Goal: Task Accomplishment & Management: Manage account settings

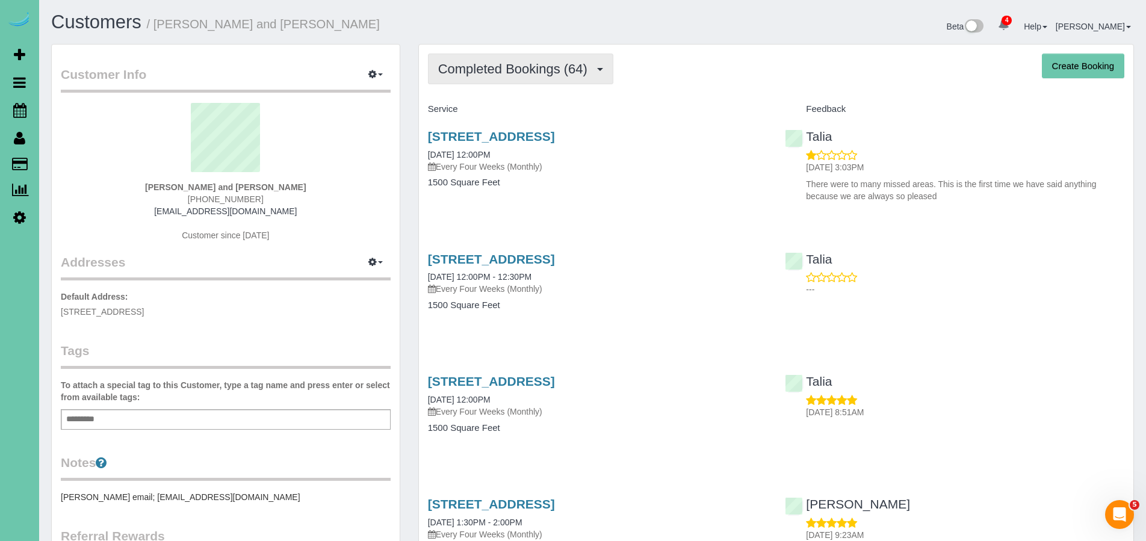
click at [515, 77] on button "Completed Bookings (64)" at bounding box center [520, 69] width 185 height 31
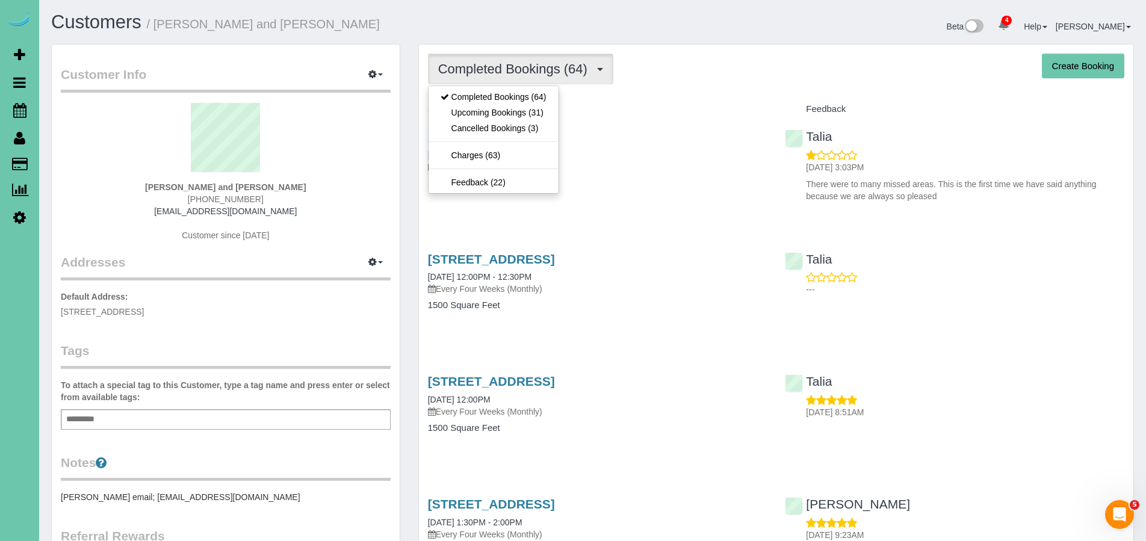
click at [657, 102] on div "Service" at bounding box center [598, 109] width 358 height 20
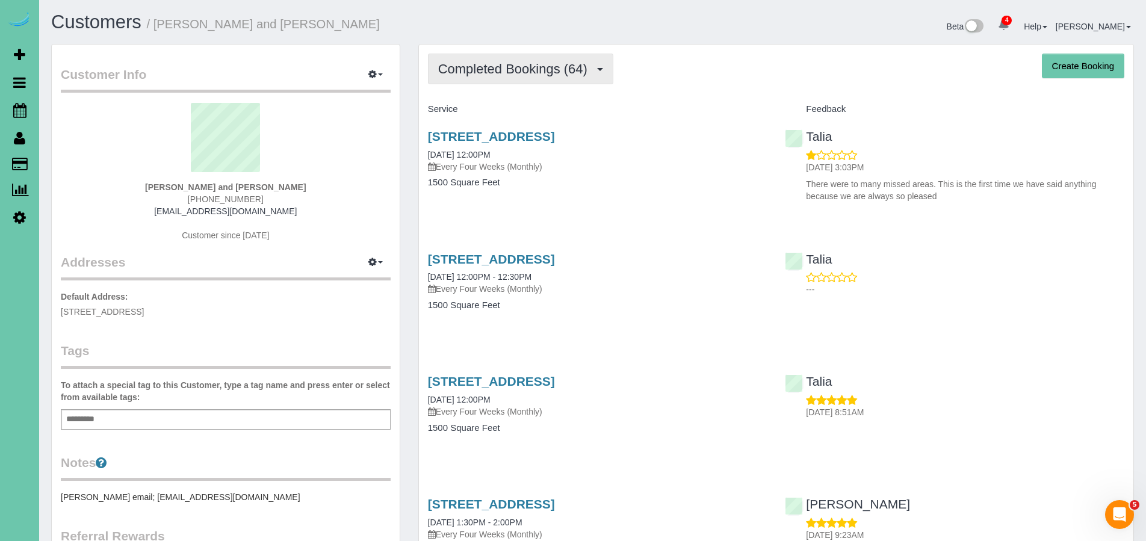
click at [527, 66] on span "Completed Bookings (64)" at bounding box center [515, 68] width 155 height 15
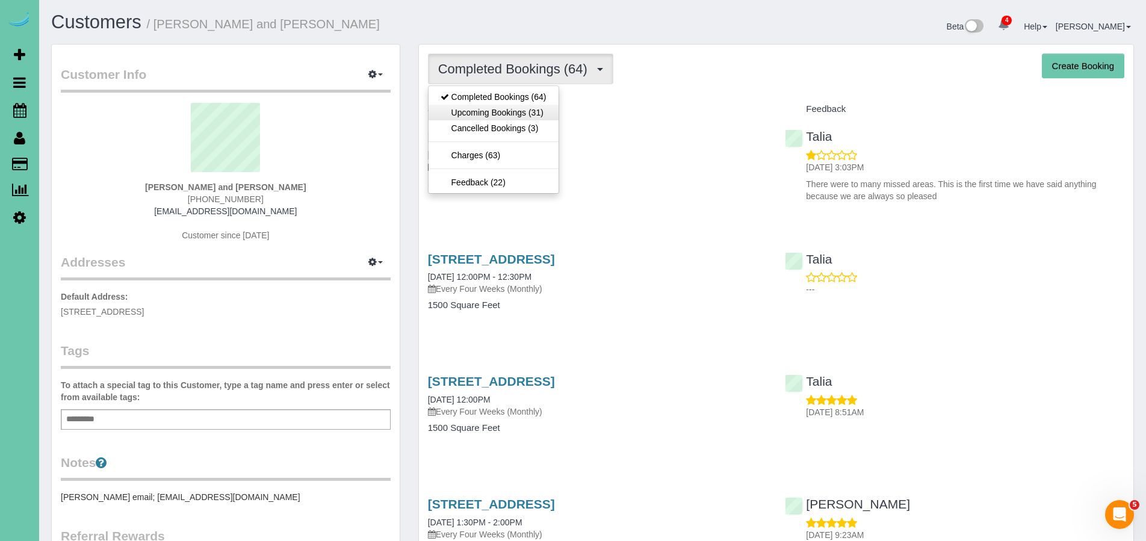
click at [519, 112] on link "Upcoming Bookings (31)" at bounding box center [494, 113] width 130 height 16
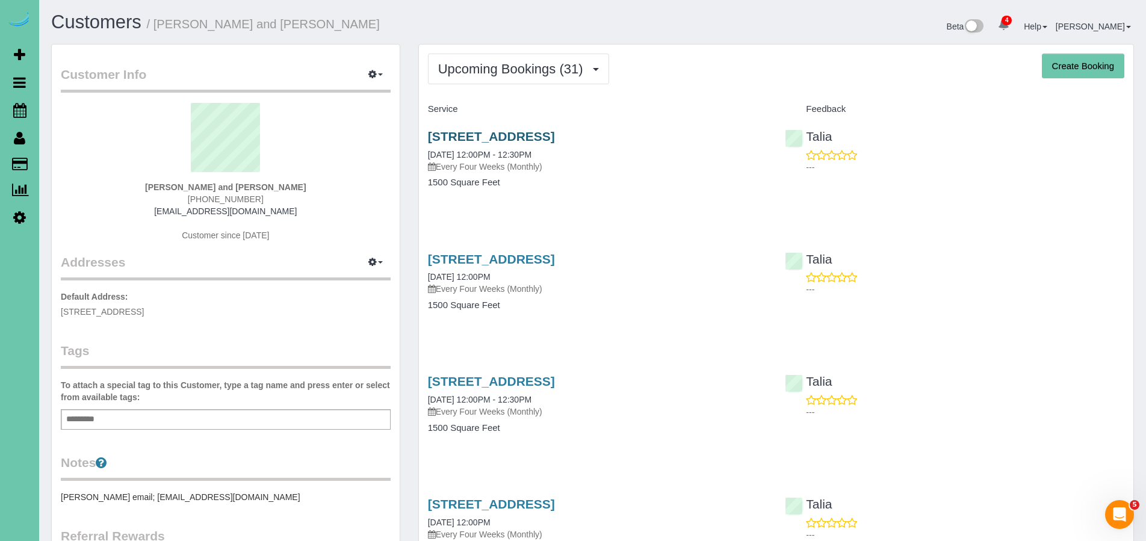
click at [522, 141] on link "[STREET_ADDRESS]" at bounding box center [491, 136] width 127 height 14
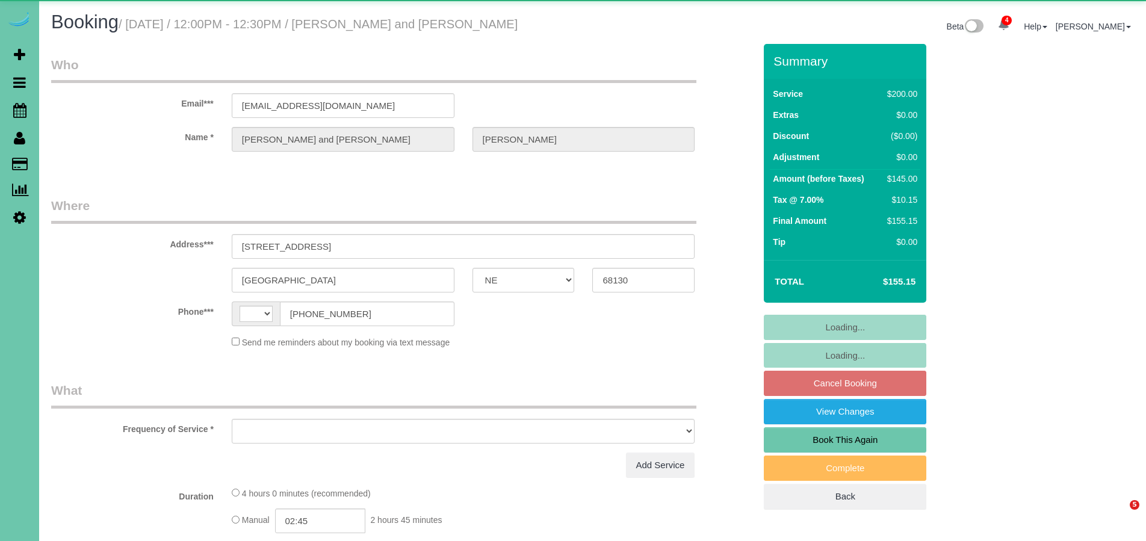
select select "NE"
select select "object:406"
select select "string:fspay-bfdacc6b-d25e-443b-bb74-2bb3b9cd0384"
select select "object:657"
select select "string:US"
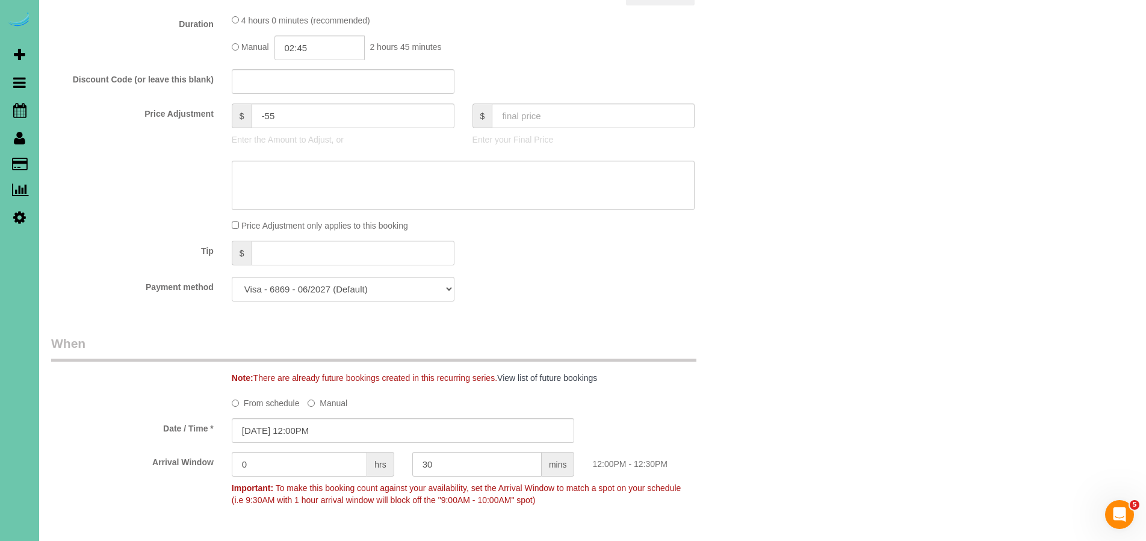
scroll to position [598, 0]
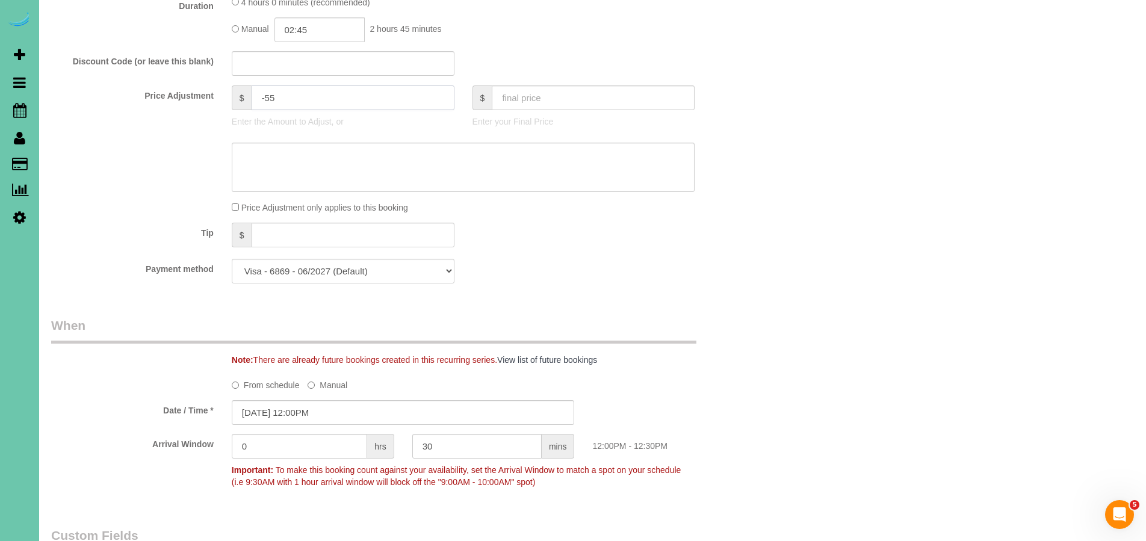
click at [278, 94] on input "-55" at bounding box center [353, 97] width 203 height 25
type input "-85"
click at [302, 152] on textarea at bounding box center [464, 167] width 464 height 49
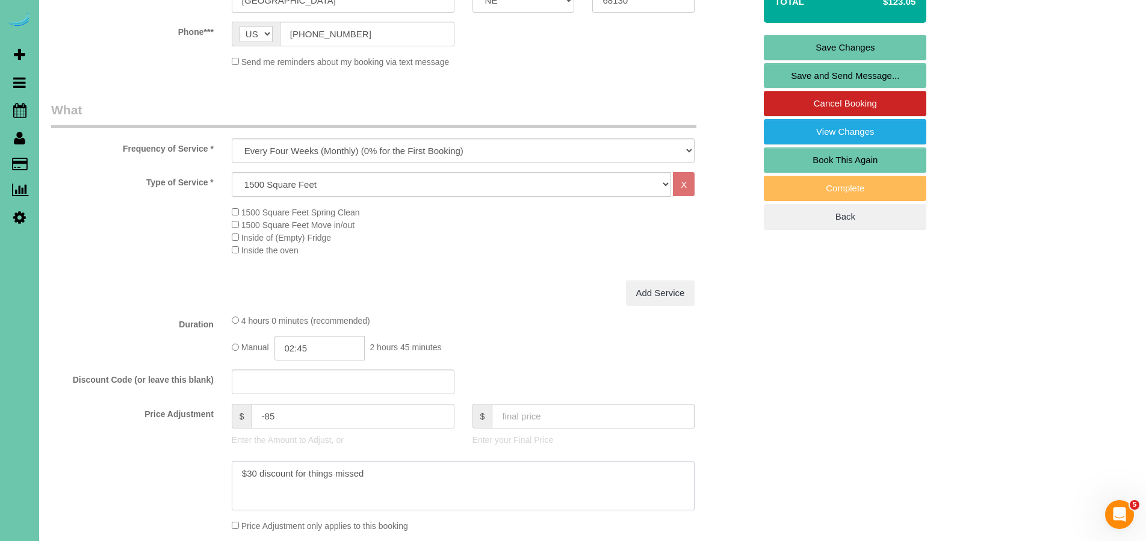
scroll to position [177, 0]
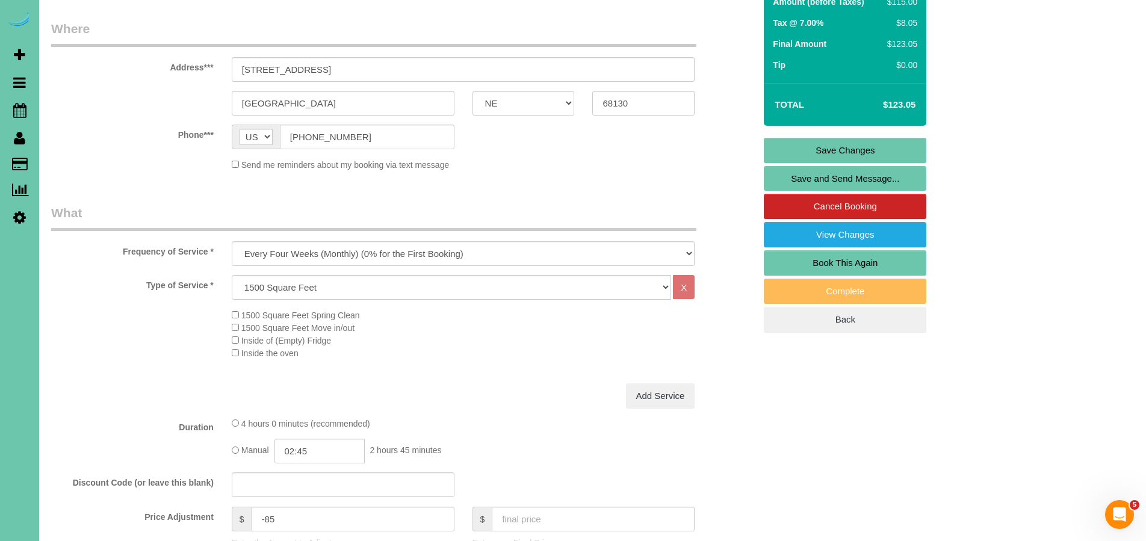
type textarea "$30 discount for things missed"
click at [815, 150] on link "Save Changes" at bounding box center [845, 150] width 163 height 25
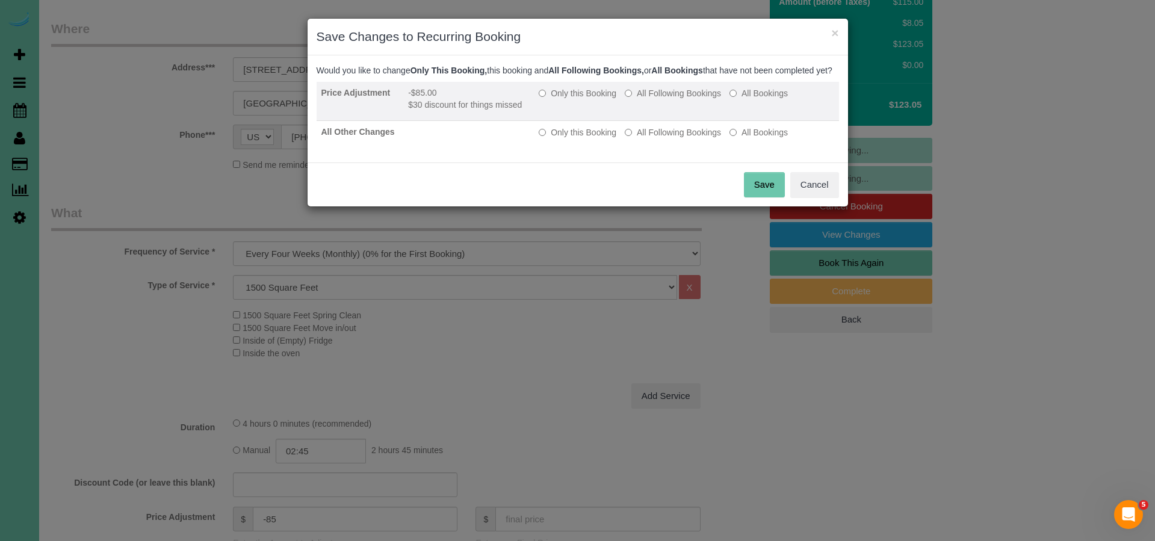
click at [547, 99] on label "Only this Booking" at bounding box center [578, 93] width 78 height 12
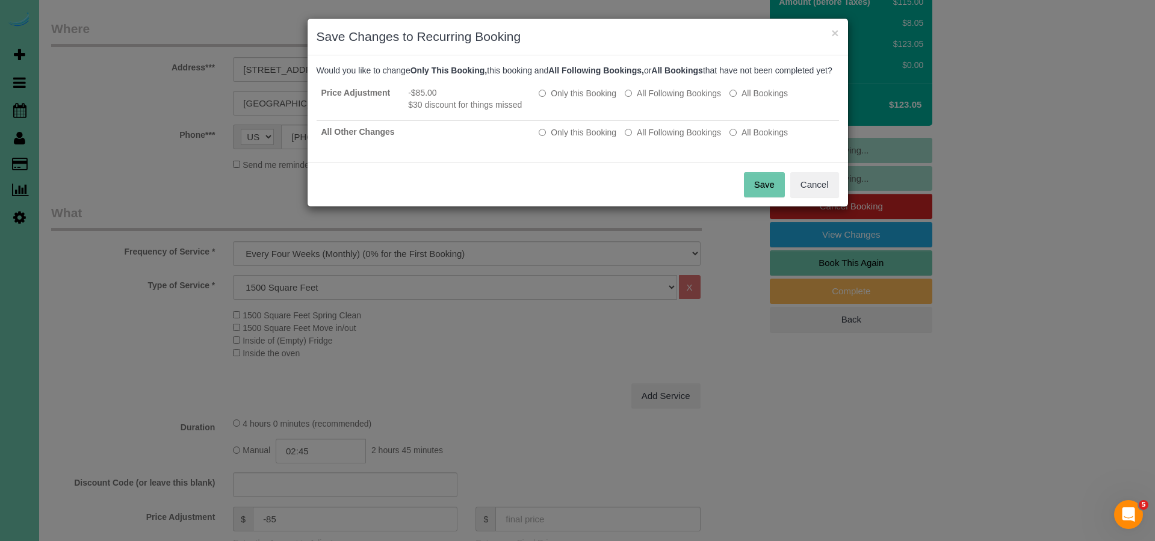
click at [757, 197] on button "Save" at bounding box center [764, 184] width 41 height 25
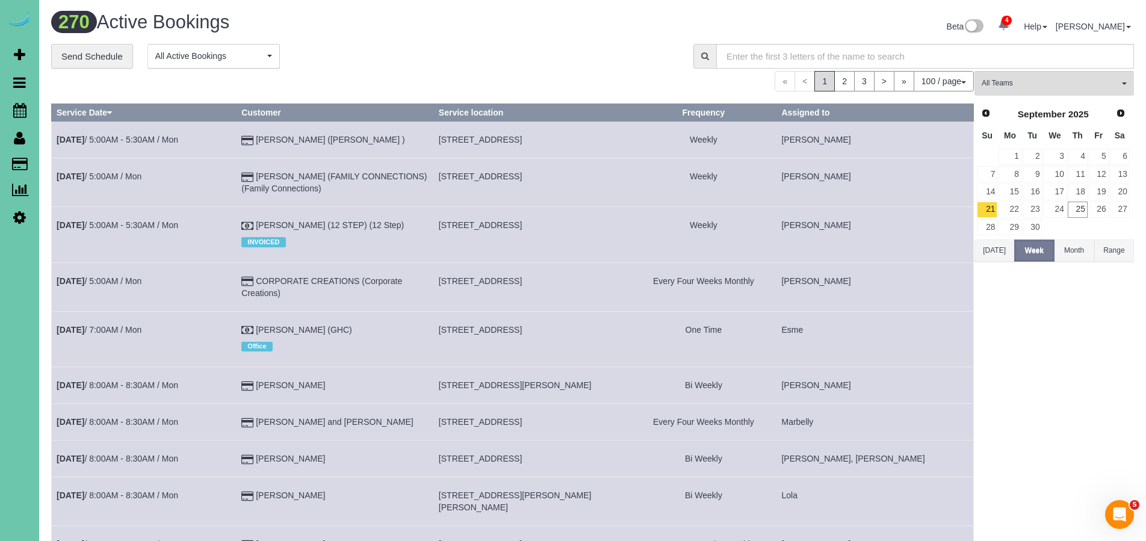
click at [18, 113] on icon at bounding box center [19, 110] width 13 height 14
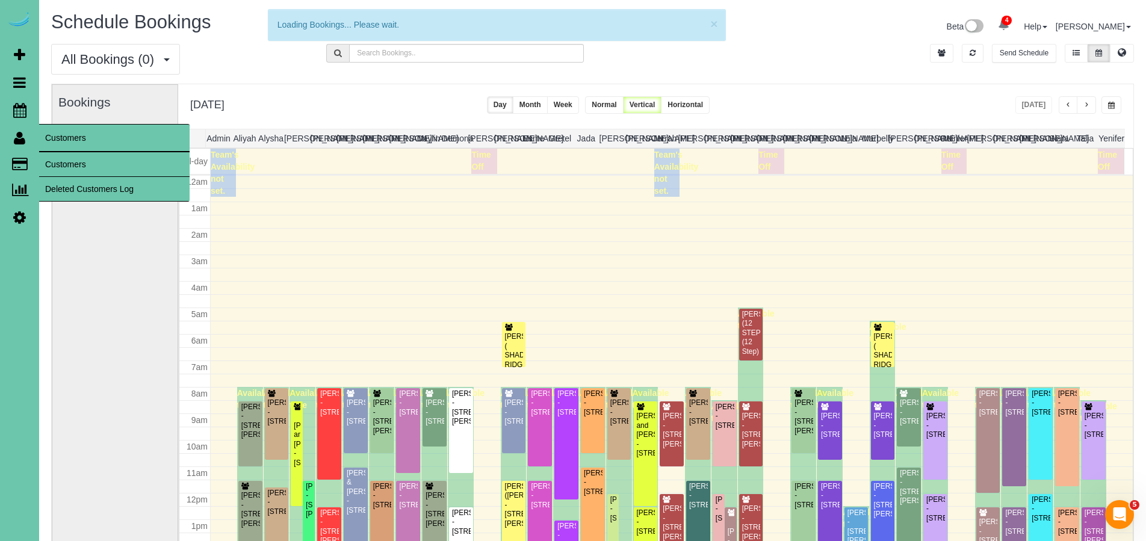
scroll to position [159, 0]
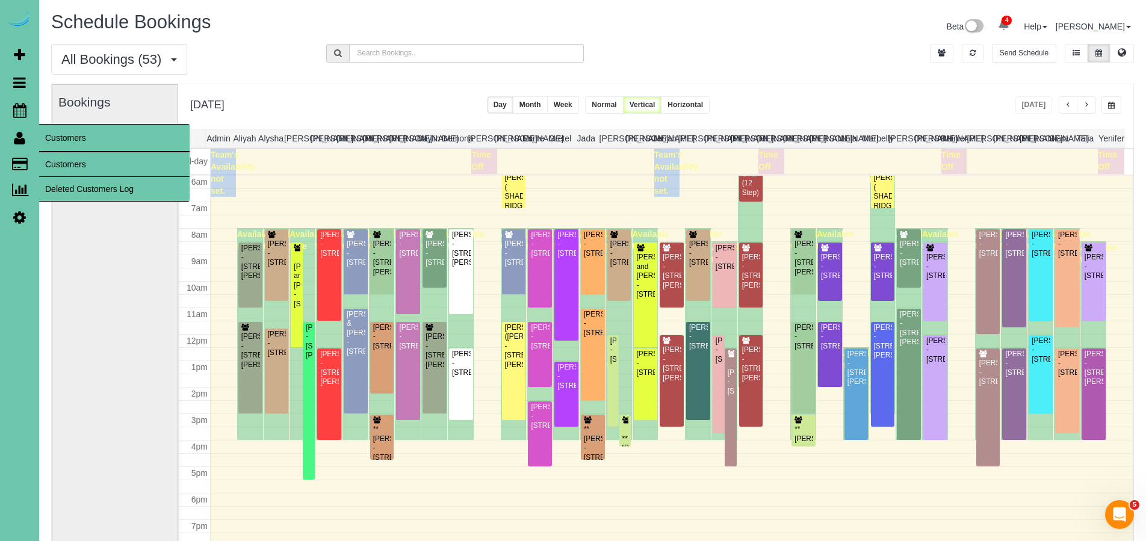
click at [76, 163] on link "Customers" at bounding box center [114, 164] width 150 height 24
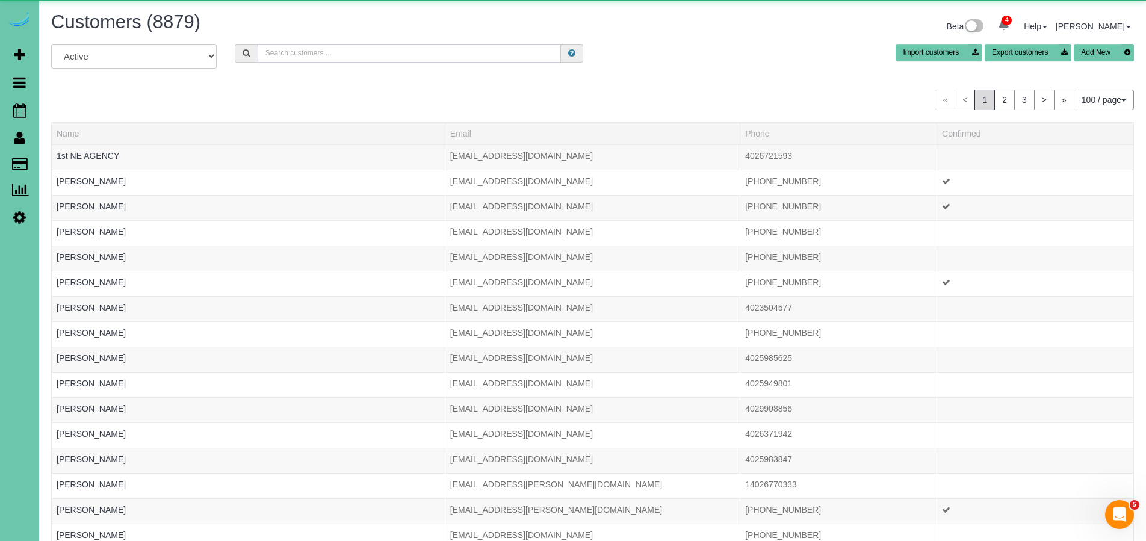
click at [318, 48] on input "text" at bounding box center [410, 53] width 304 height 19
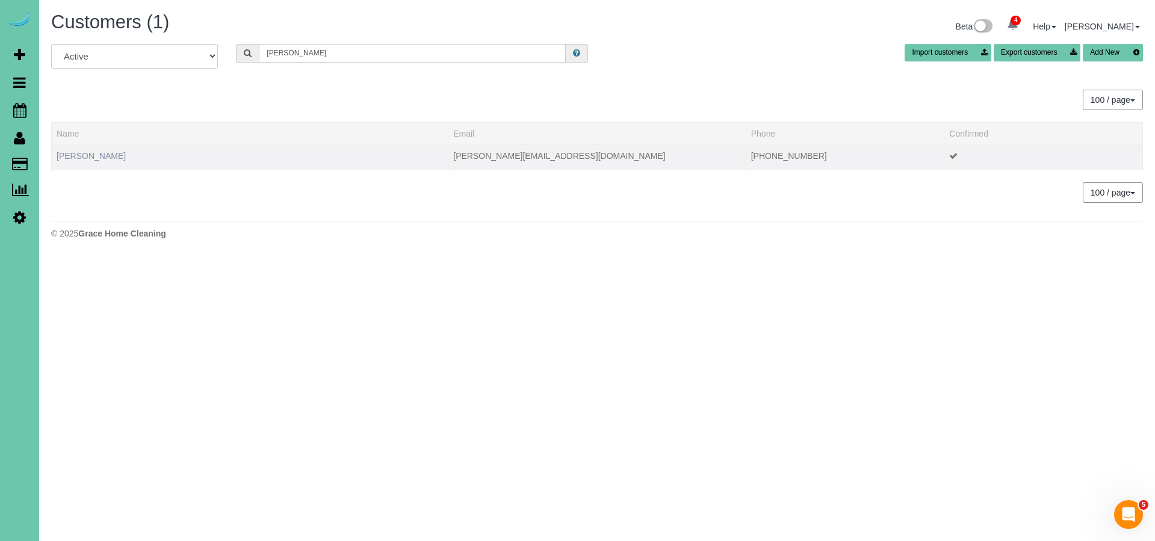
type input "Josie D"
click at [94, 155] on link "Josie DeVault" at bounding box center [91, 156] width 69 height 10
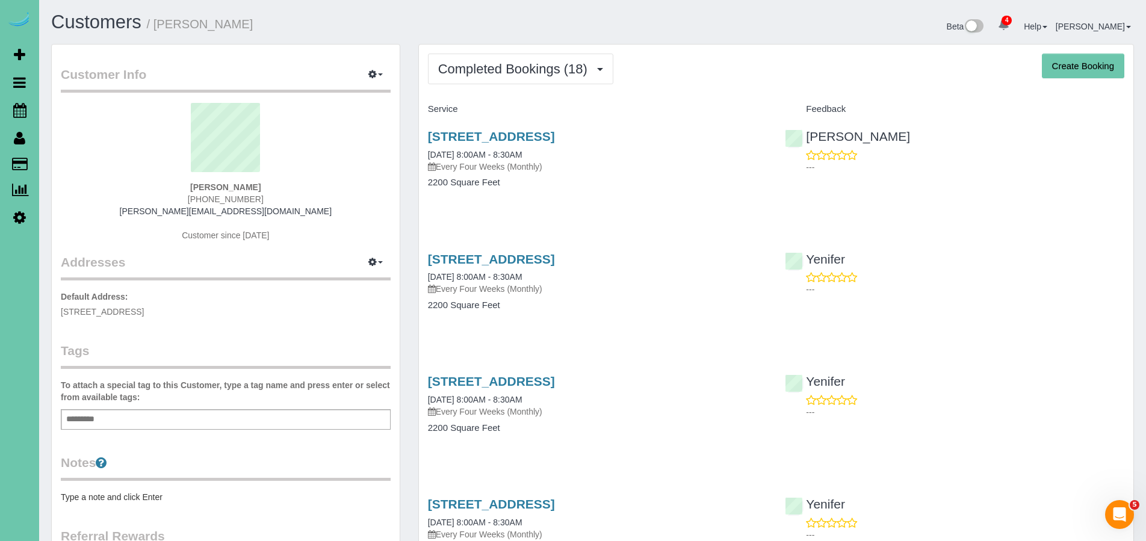
drag, startPoint x: 53, startPoint y: 310, endPoint x: 177, endPoint y: 310, distance: 124.0
click at [177, 310] on div "Customer Info Edit Contact Info Send Message Email Preferences Special Sales Ta…" at bounding box center [226, 382] width 348 height 675
copy span "15656 L St, Omaha, NE 68135"
click at [903, 0] on div at bounding box center [573, 0] width 1146 height 1
